Goal: Information Seeking & Learning: Learn about a topic

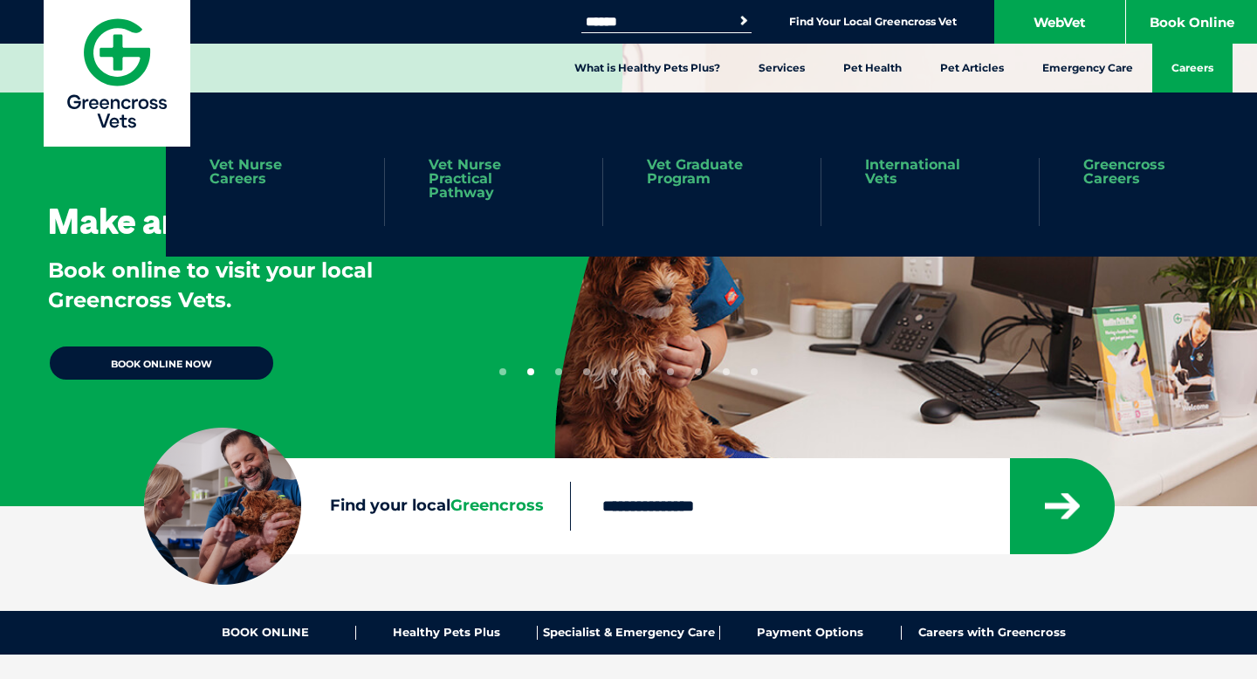
click at [1205, 65] on link "Careers" at bounding box center [1192, 68] width 80 height 49
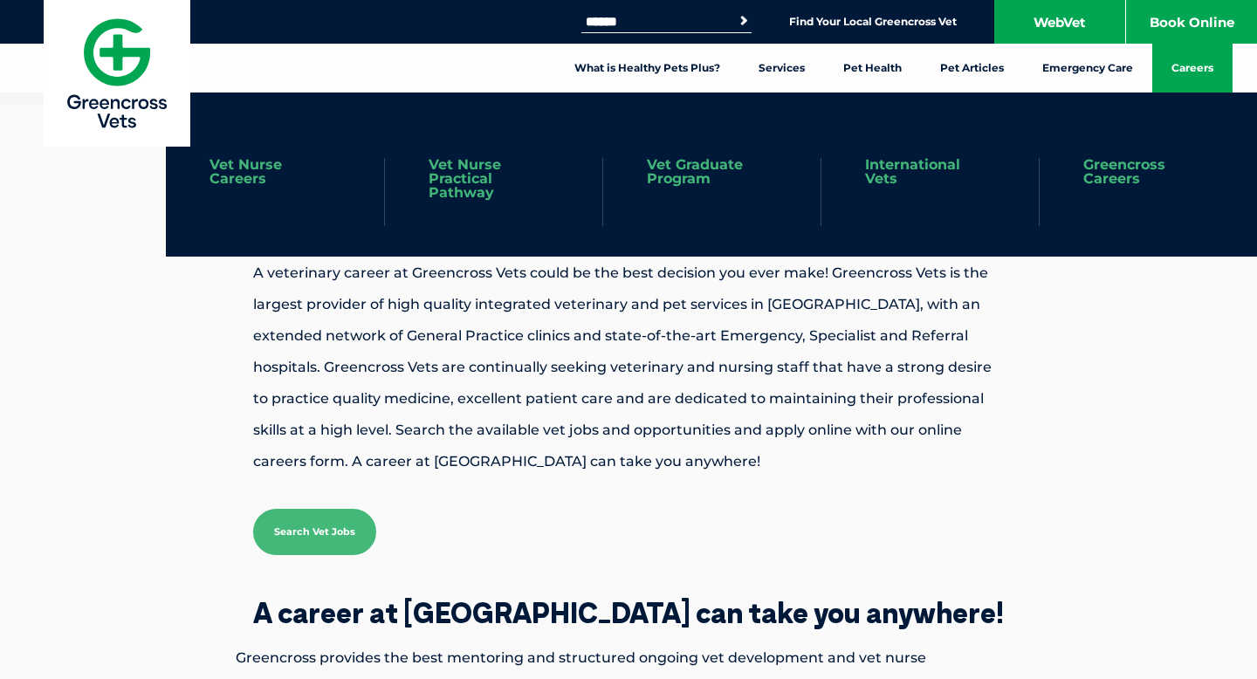
click at [1123, 172] on link "Greencross Careers" at bounding box center [1148, 172] width 130 height 28
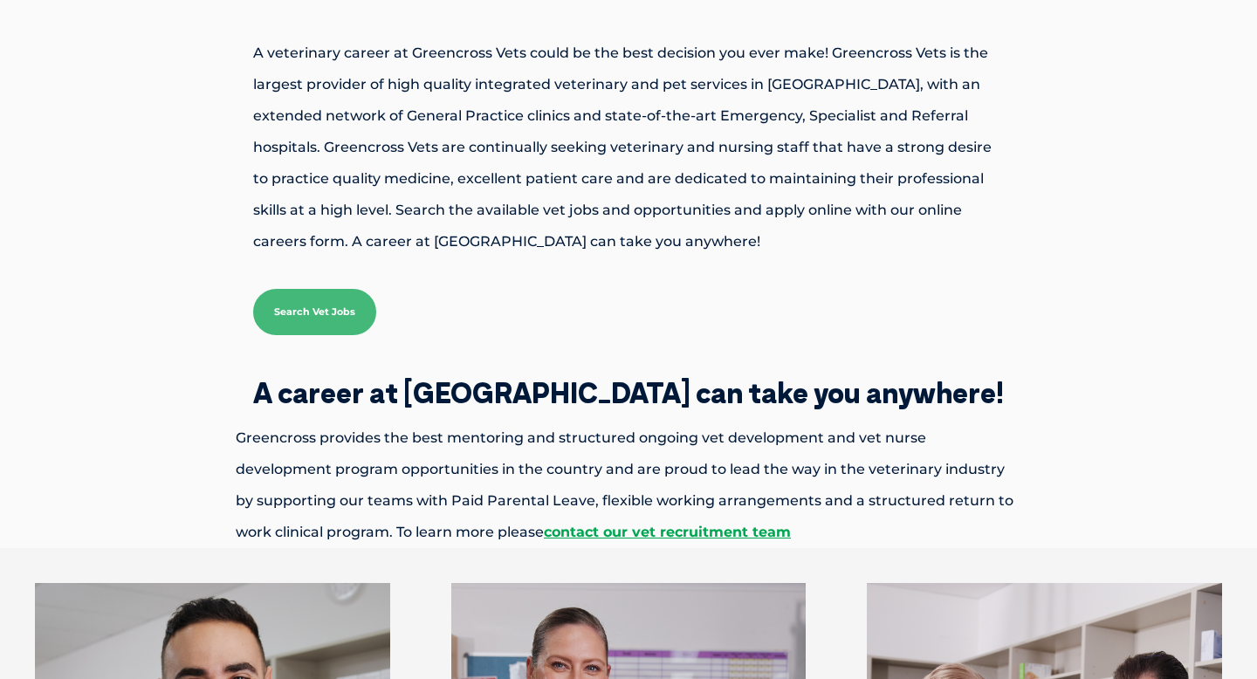
scroll to position [225, 0]
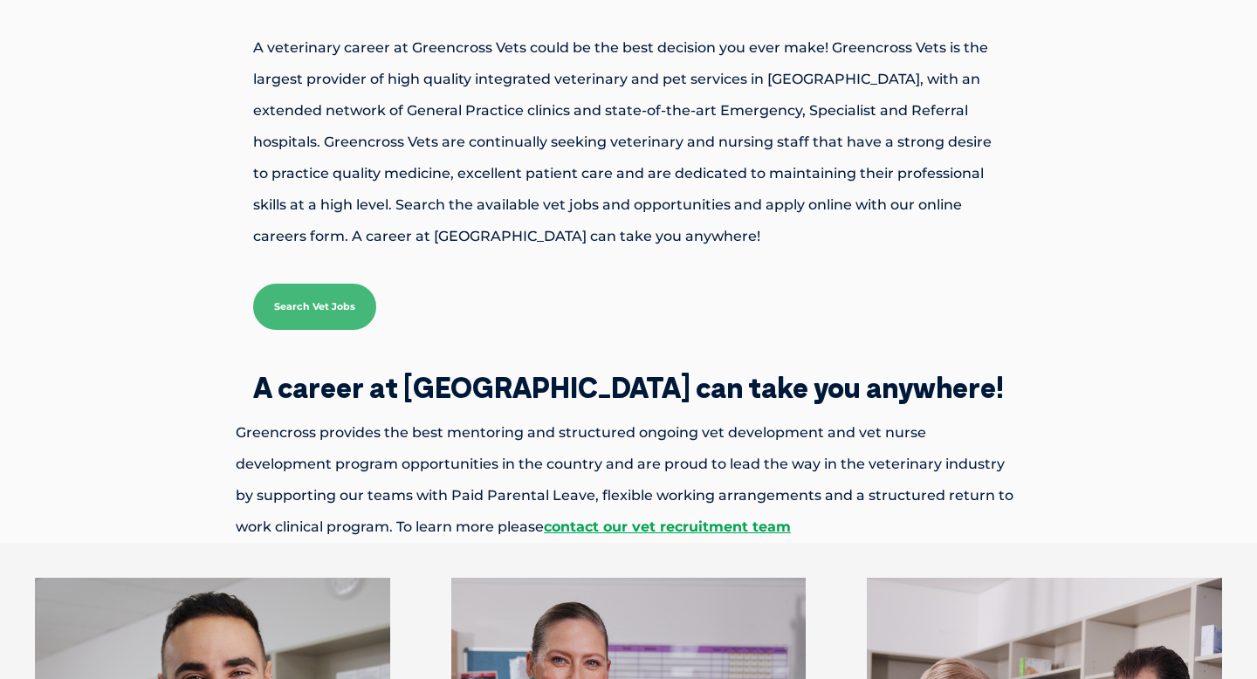
click at [272, 309] on link "Search Vet Jobs" at bounding box center [314, 307] width 123 height 46
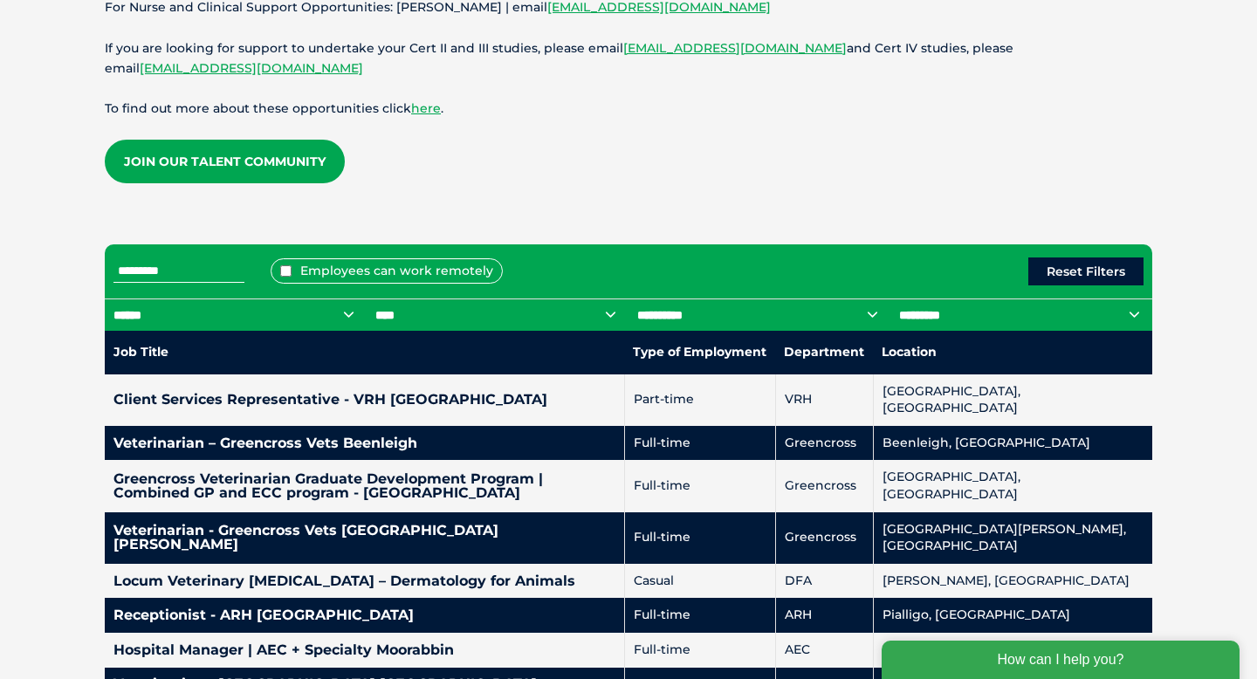
scroll to position [598, 0]
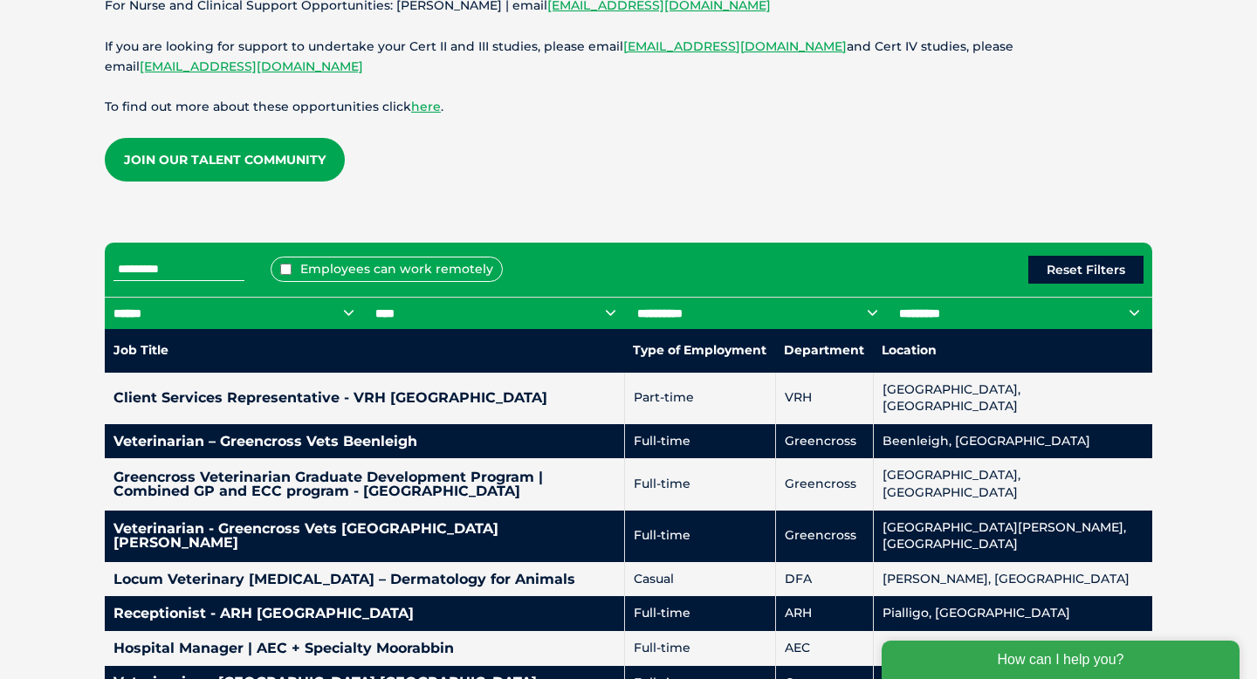
click at [200, 269] on input "text" at bounding box center [178, 269] width 131 height 23
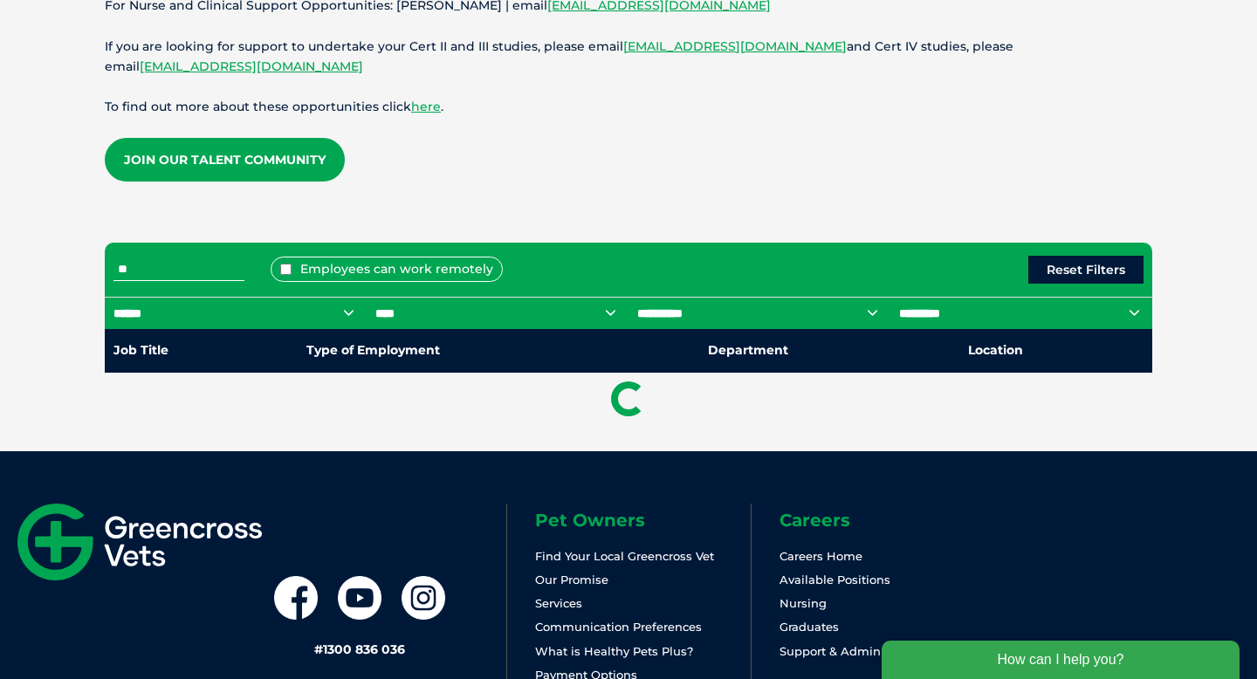
type input "*"
